Goal: Task Accomplishment & Management: Manage account settings

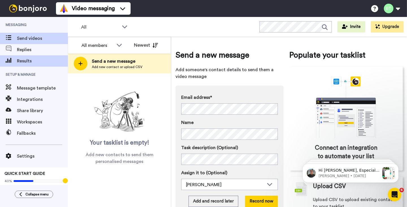
click at [18, 63] on span "Results" at bounding box center [42, 61] width 51 height 7
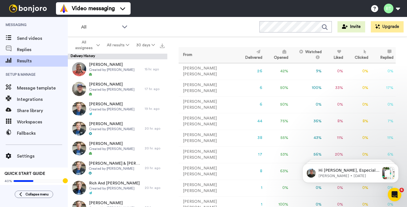
scroll to position [24, 0]
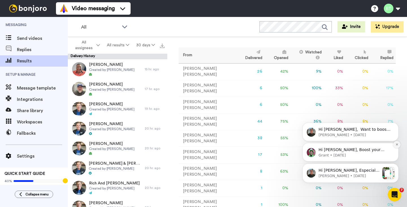
click at [397, 147] on button "Dismiss notification" at bounding box center [396, 144] width 7 height 7
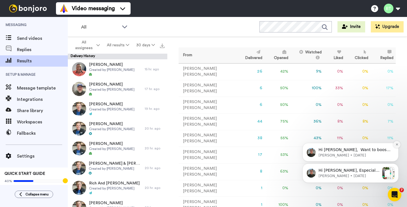
click at [397, 146] on icon "Dismiss notification" at bounding box center [396, 144] width 3 height 3
click at [396, 167] on icon "Dismiss notification" at bounding box center [396, 165] width 3 height 3
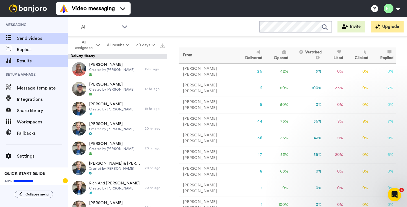
click at [31, 40] on span "Send videos" at bounding box center [42, 38] width 51 height 7
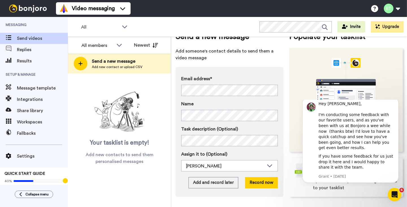
scroll to position [27, 0]
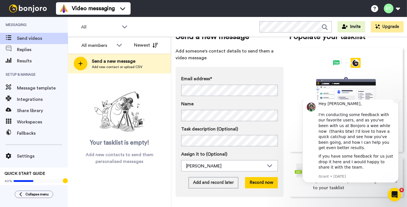
click at [396, 101] on icon "Dismiss notification" at bounding box center [396, 99] width 3 height 3
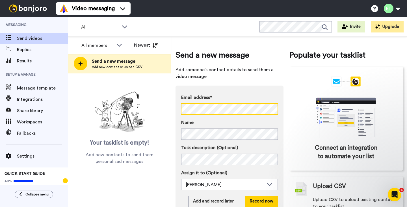
scroll to position [0, 0]
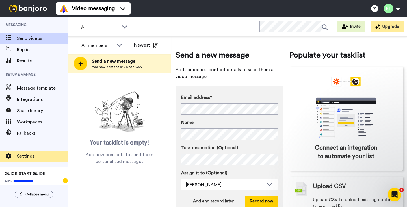
click at [22, 156] on span "Settings" at bounding box center [42, 156] width 51 height 7
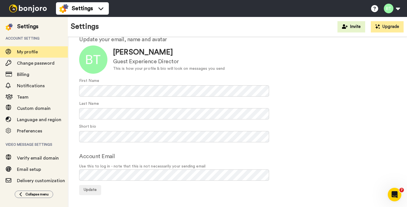
scroll to position [25, 0]
click at [42, 183] on span "Delivery customization" at bounding box center [41, 181] width 48 height 5
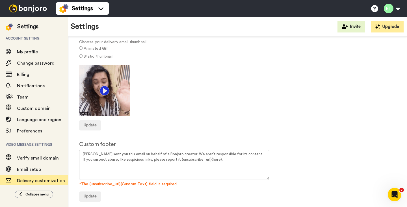
scroll to position [44, 0]
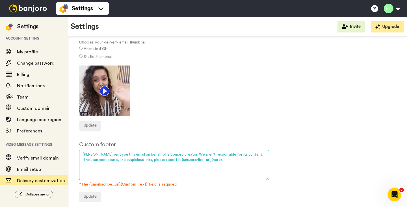
click at [130, 170] on textarea "[PERSON_NAME] sent you this email on behalf of a Bonjoro creator. We aren’t res…" at bounding box center [174, 165] width 190 height 30
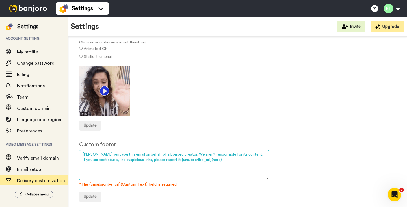
click at [209, 165] on textarea "[PERSON_NAME] sent you this email on behalf of a Bonjoro creator. We aren’t res…" at bounding box center [174, 165] width 190 height 30
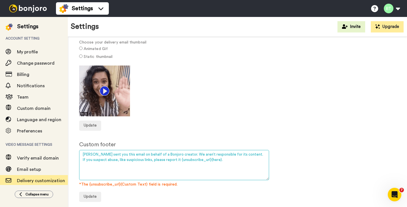
click at [209, 166] on textarea "[PERSON_NAME] sent you this email on behalf of a Bonjoro creator. We aren’t res…" at bounding box center [174, 165] width 190 height 30
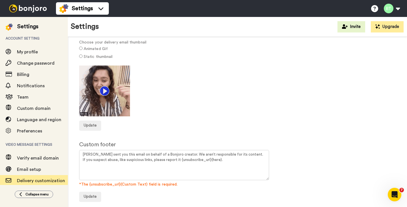
click at [205, 121] on div "Update" at bounding box center [237, 126] width 317 height 10
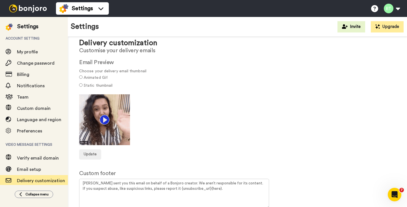
scroll to position [14, 0]
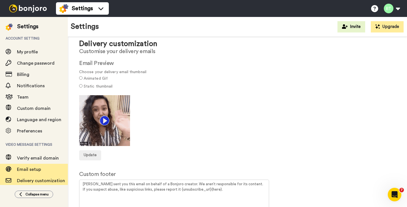
click at [22, 170] on span "Email setup" at bounding box center [29, 169] width 24 height 5
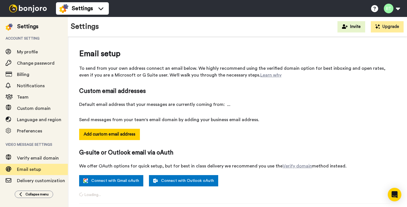
select select "162247"
select select "162250"
select select "162240"
select select "163347"
select select "163016"
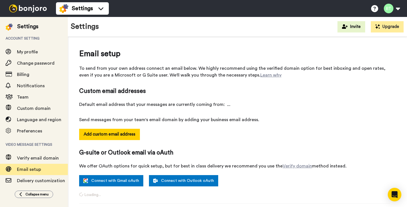
select select "158810"
select select "162246"
select select "162691"
select select "162251"
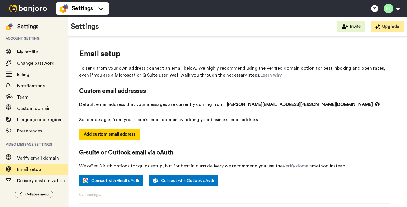
select select "162247"
select select "162250"
select select "162240"
select select "163347"
select select "163016"
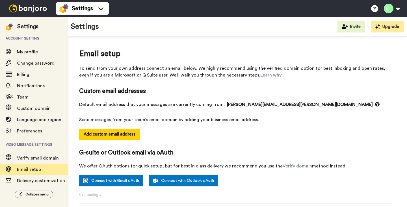
select select "158810"
select select "162246"
select select "162691"
select select "162251"
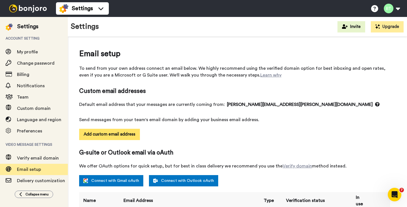
click at [112, 137] on button "Add custom email address" at bounding box center [109, 134] width 61 height 11
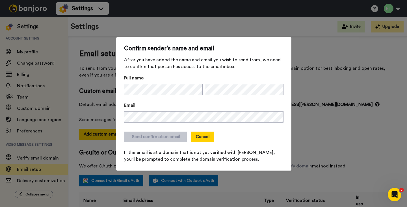
click at [202, 138] on button "Cancel" at bounding box center [202, 137] width 23 height 11
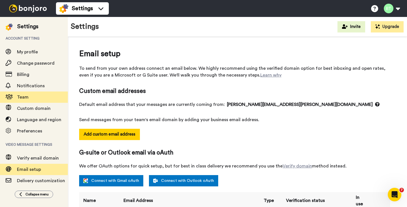
click at [30, 97] on span "Team" at bounding box center [42, 97] width 51 height 7
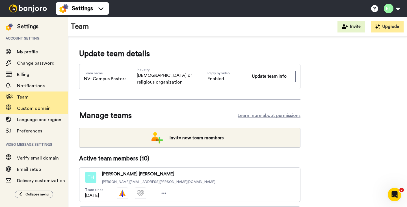
click at [24, 110] on span "Custom domain" at bounding box center [34, 108] width 34 height 5
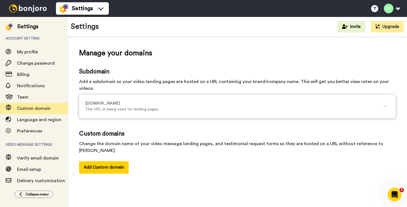
click at [195, 107] on p "This URL is being used for landing pages." at bounding box center [232, 110] width 295 height 6
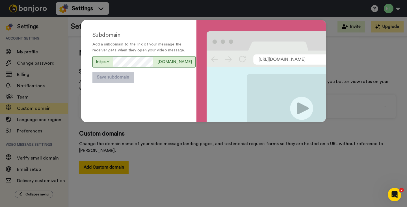
click at [159, 164] on div "Subdomain Add a subdomain to the link of your message the receiver gets when th…" at bounding box center [203, 103] width 407 height 207
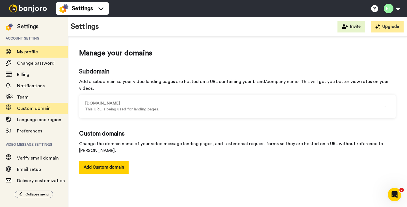
click at [37, 52] on span "My profile" at bounding box center [42, 52] width 51 height 7
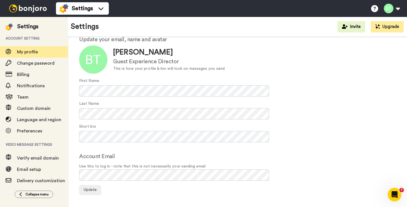
scroll to position [25, 0]
